Goal: Task Accomplishment & Management: Manage account settings

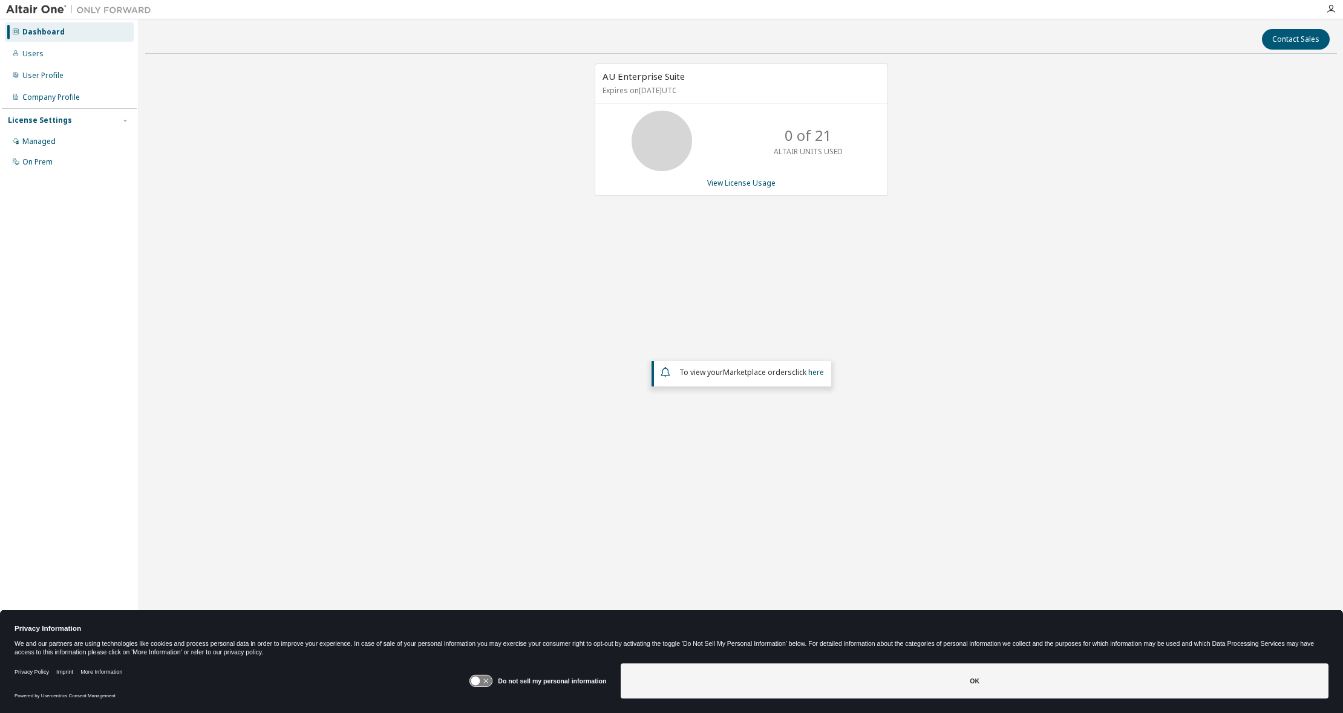
click at [720, 138] on div "0 of 21 ALTAIR UNITS USED" at bounding box center [741, 141] width 292 height 60
click at [46, 138] on div "Managed" at bounding box center [38, 142] width 33 height 10
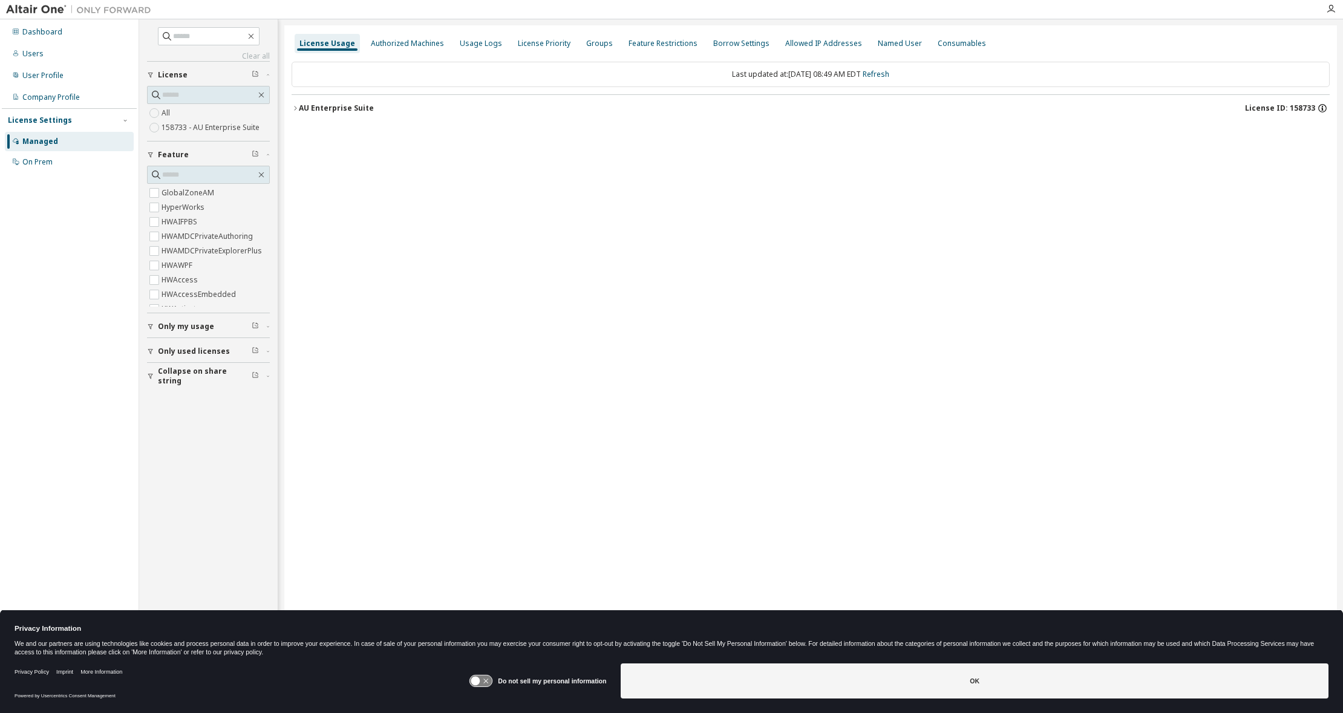
click at [1324, 106] on icon "button" at bounding box center [1322, 108] width 11 height 11
click at [1227, 189] on p "End Date: 2026-09-30" at bounding box center [1223, 186] width 193 height 10
click at [884, 175] on div "License Usage Authorized Machines Usage Logs License Priority Groups Feature Re…" at bounding box center [810, 348] width 1052 height 647
click at [34, 161] on div "On Prem" at bounding box center [37, 162] width 30 height 10
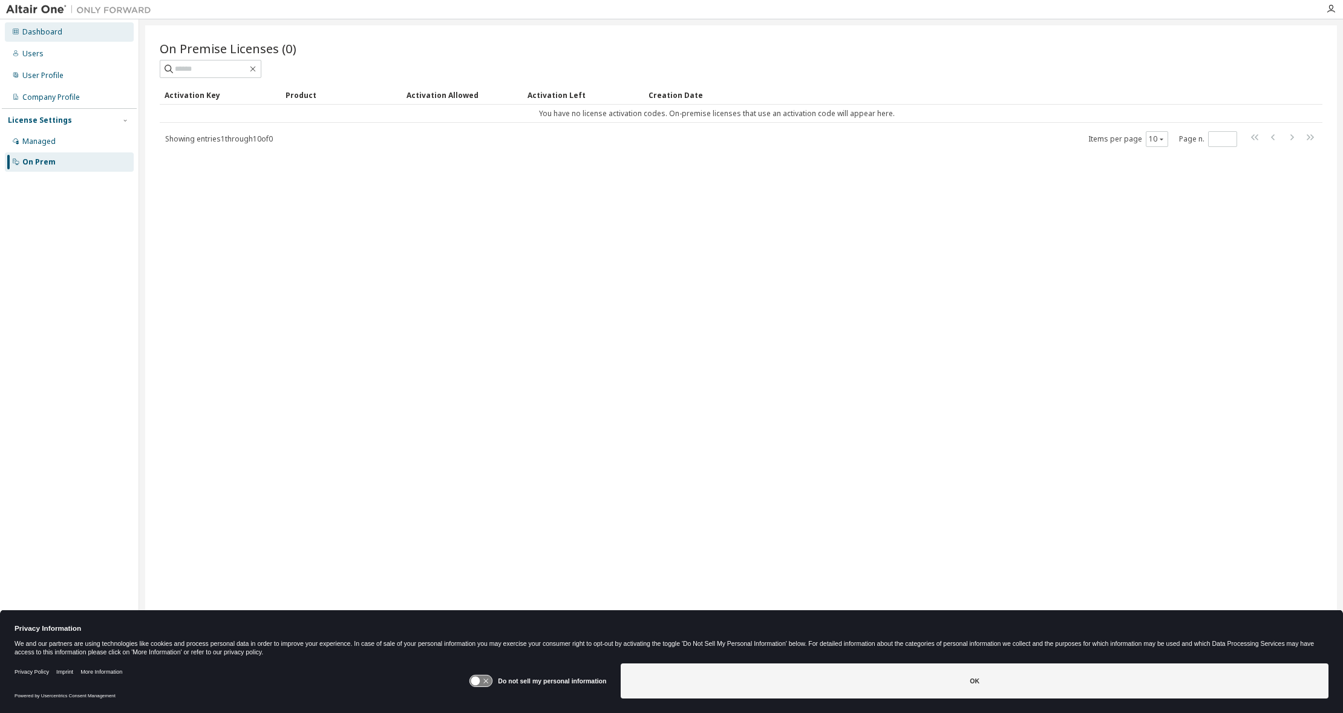
click at [52, 34] on div "Dashboard" at bounding box center [42, 32] width 40 height 10
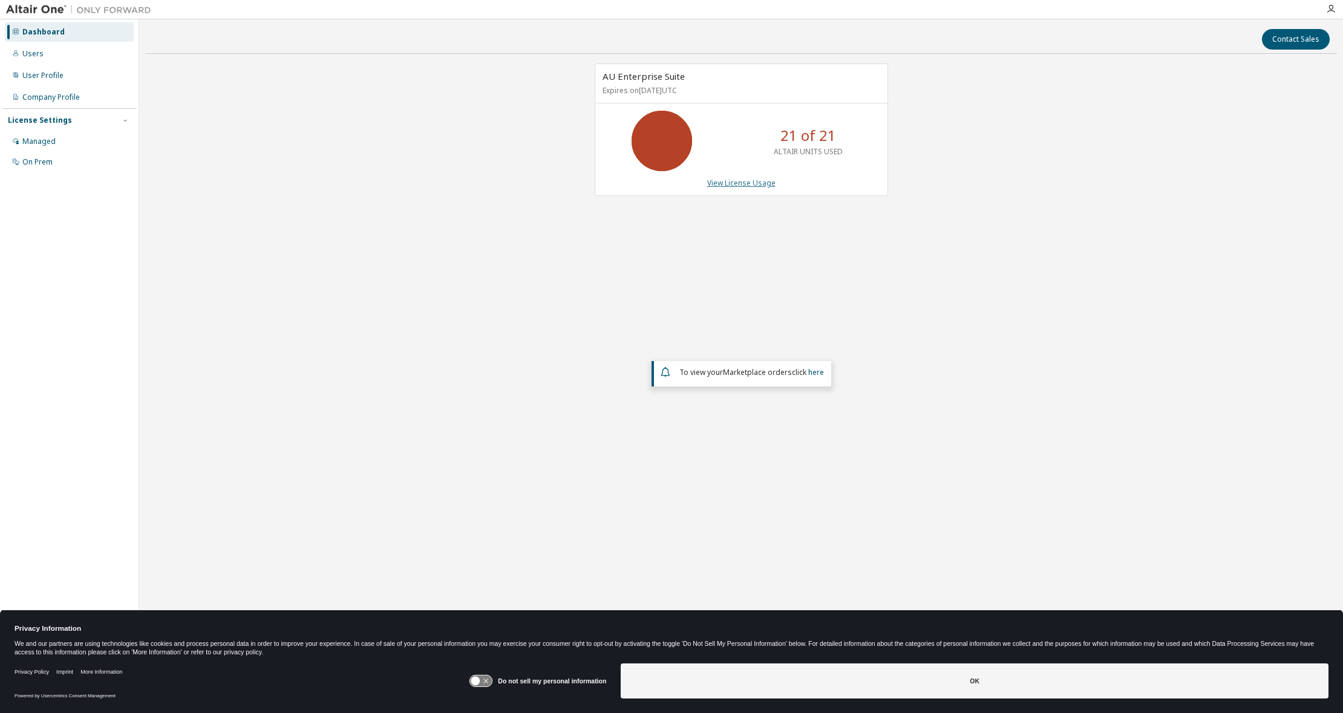
click at [738, 184] on link "View License Usage" at bounding box center [741, 183] width 68 height 10
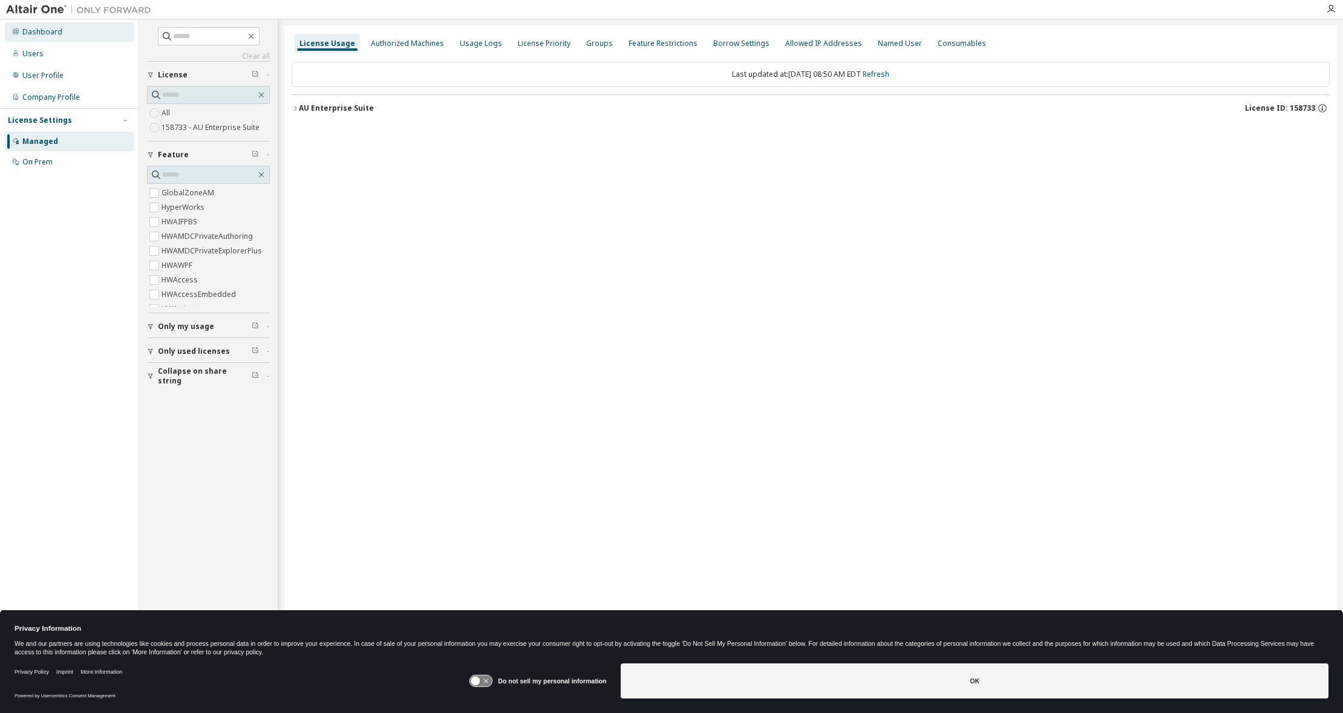
click at [51, 36] on div "Dashboard" at bounding box center [42, 32] width 40 height 10
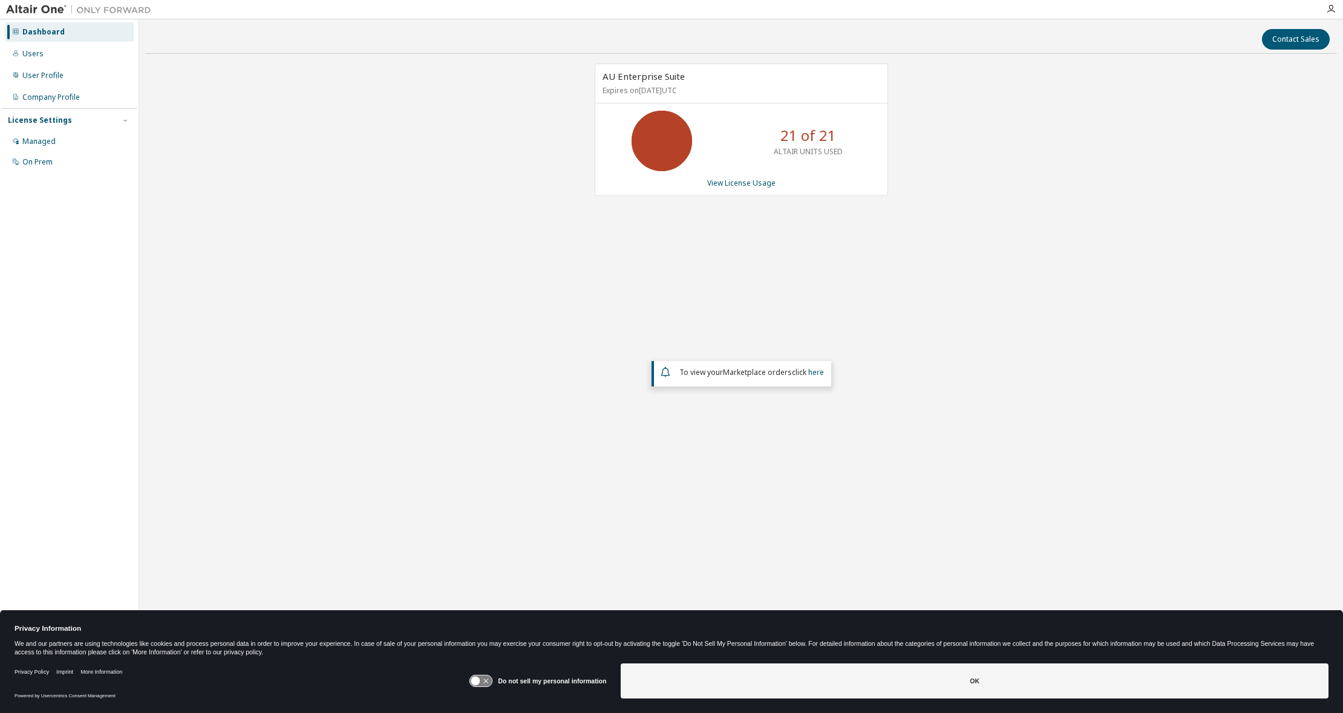
click at [830, 268] on div "AU Enterprise Suite Expires on September 30, 2026 UTC 21 of 21 ALTAIR UNITS USE…" at bounding box center [740, 295] width 1191 height 463
click at [1330, 8] on icon "button" at bounding box center [1331, 9] width 10 height 10
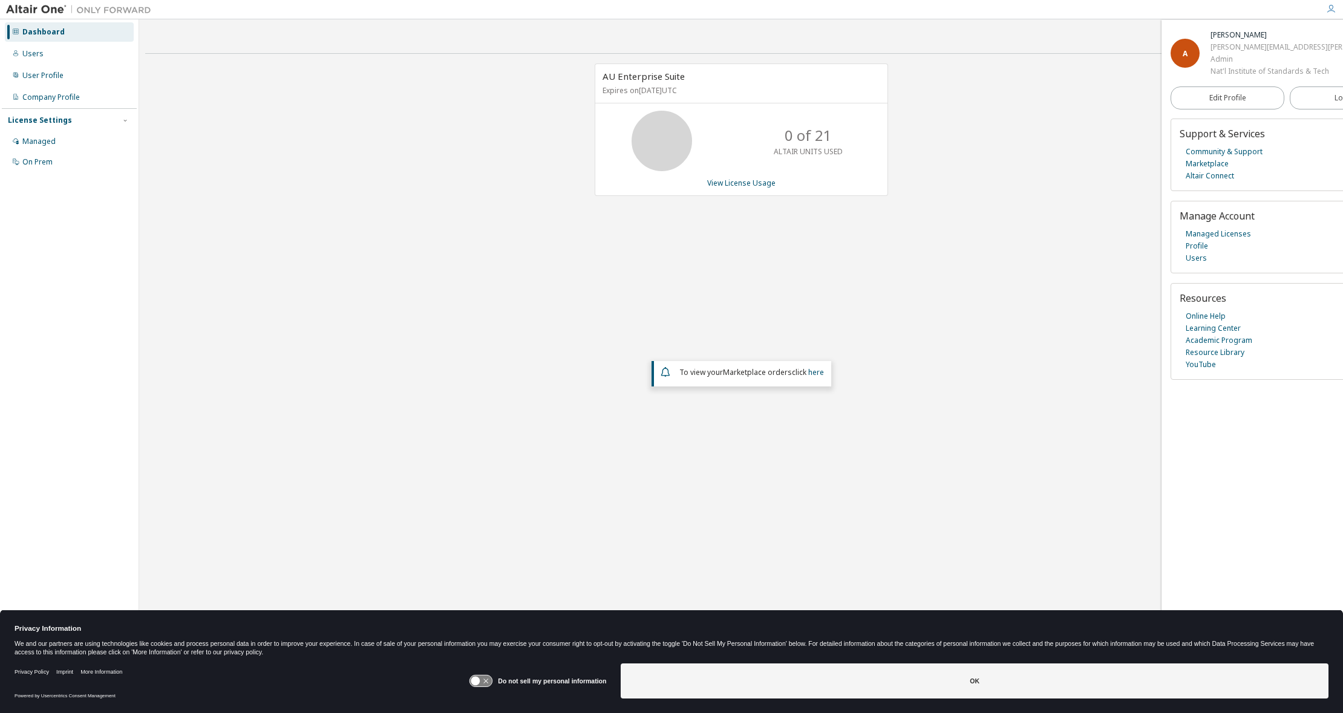
click at [1072, 90] on div "AU Enterprise Suite Expires on September 30, 2026 UTC 0 of 21 ALTAIR UNITS USED…" at bounding box center [740, 295] width 1191 height 463
click at [370, 109] on div "AU Enterprise Suite Expires on September 30, 2026 UTC 0 of 21 ALTAIR UNITS USED…" at bounding box center [740, 295] width 1191 height 463
click at [746, 185] on link "View License Usage" at bounding box center [741, 183] width 68 height 10
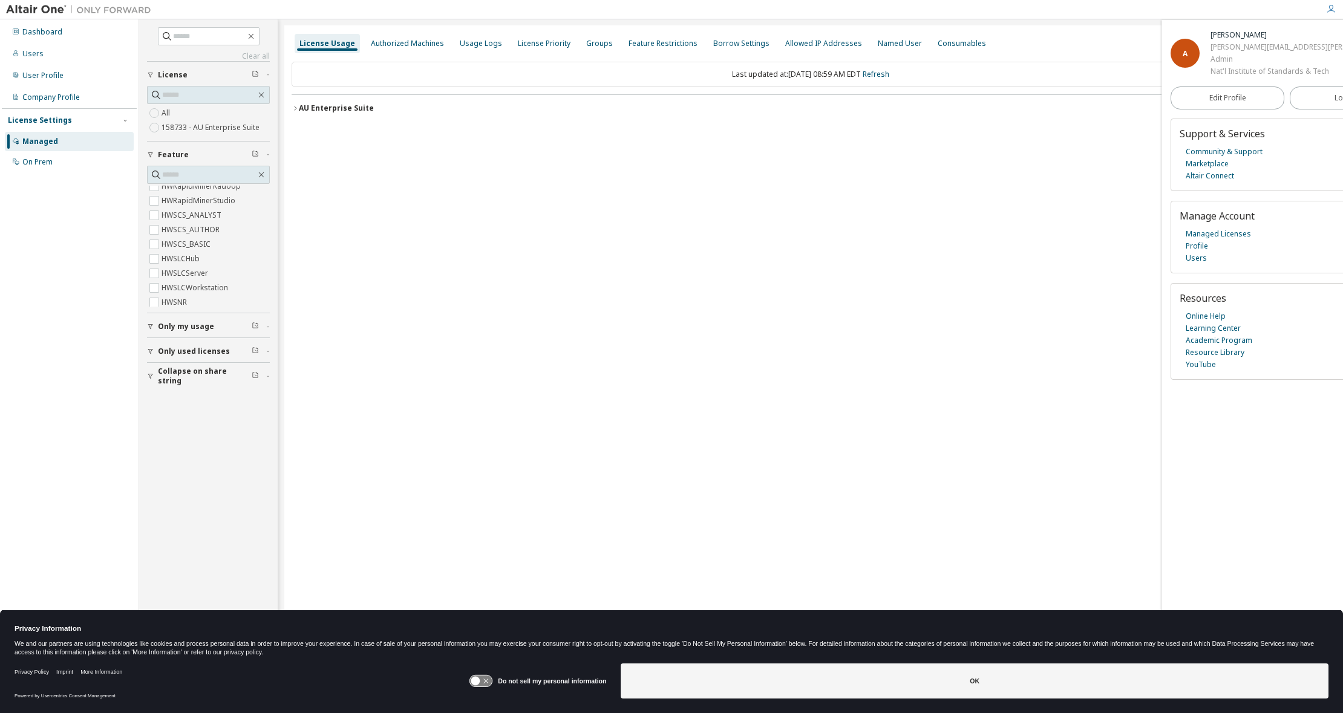
scroll to position [6279, 0]
click at [206, 174] on input "text" at bounding box center [209, 175] width 94 height 12
type input "*****"
click at [37, 30] on div "Dashboard" at bounding box center [42, 32] width 40 height 10
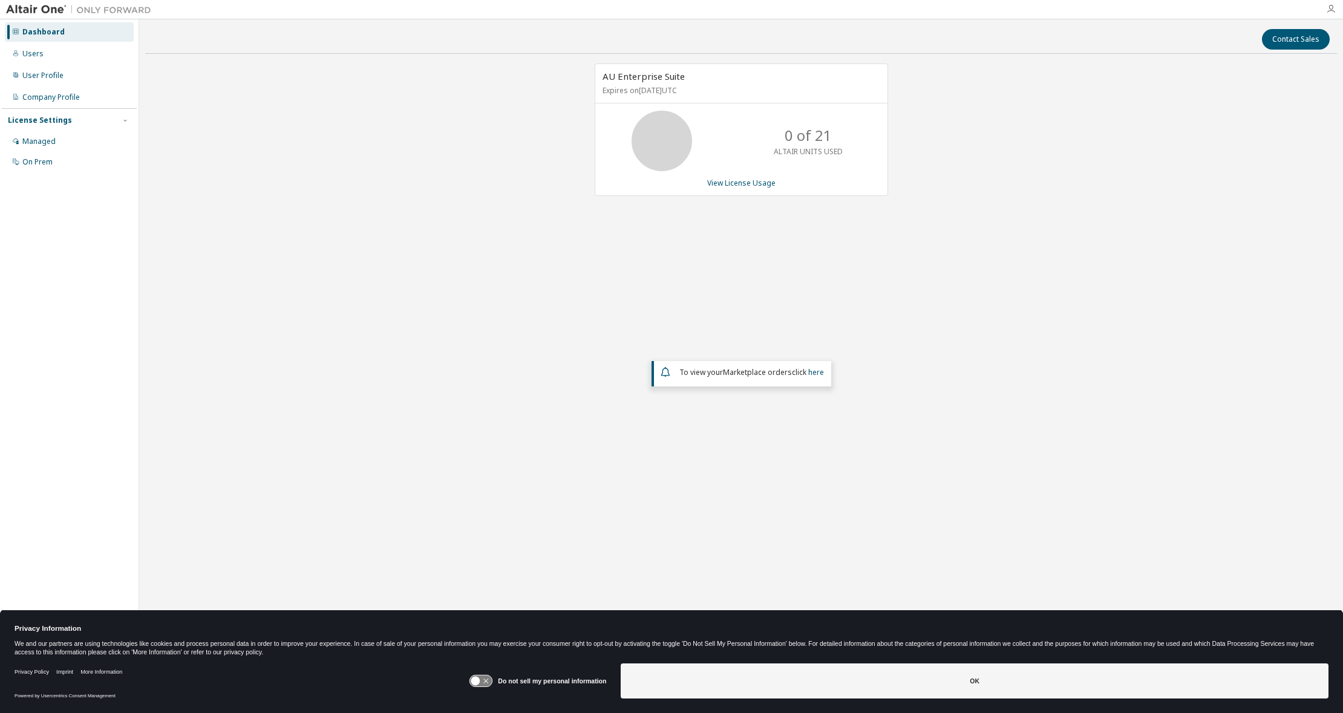
click at [1331, 8] on icon "button" at bounding box center [1331, 9] width 10 height 10
click at [1328, 8] on icon "button" at bounding box center [1331, 9] width 10 height 10
click at [1116, 157] on div "AU Enterprise Suite Expires on September 30, 2026 UTC 0 of 21 ALTAIR UNITS USED…" at bounding box center [740, 295] width 1191 height 463
click at [1331, 5] on icon "button" at bounding box center [1331, 9] width 10 height 10
click at [45, 141] on div "Managed" at bounding box center [38, 142] width 33 height 10
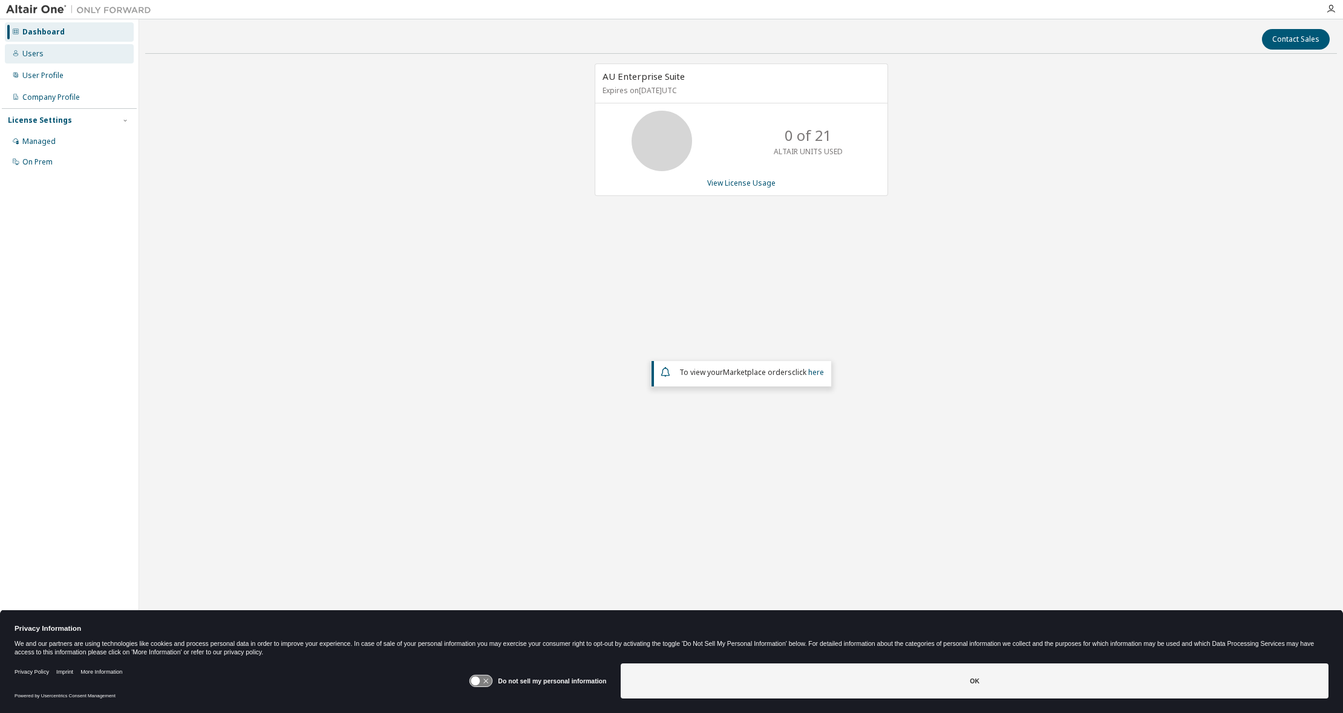
click at [41, 51] on div "Users" at bounding box center [32, 54] width 21 height 10
click at [1331, 8] on icon "button" at bounding box center [1331, 9] width 10 height 10
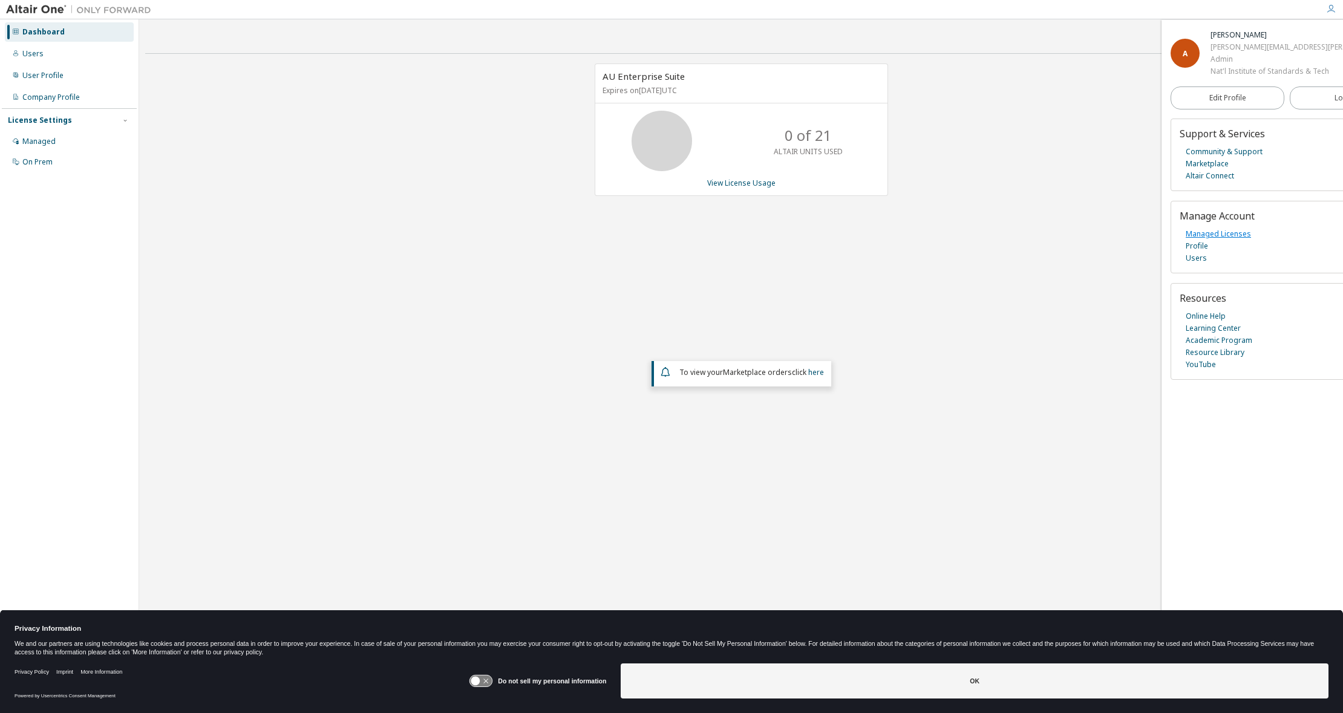
click at [1220, 233] on link "Managed Licenses" at bounding box center [1217, 234] width 65 height 12
